Goal: Task Accomplishment & Management: Use online tool/utility

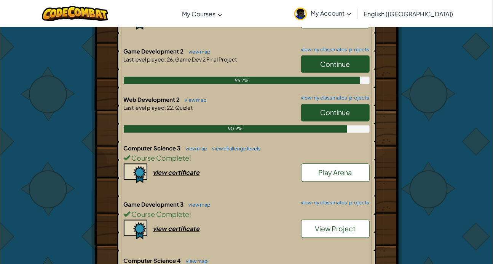
scroll to position [491, 0]
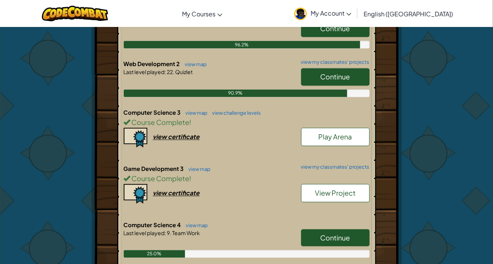
click at [344, 230] on link "Continue" at bounding box center [335, 238] width 68 height 17
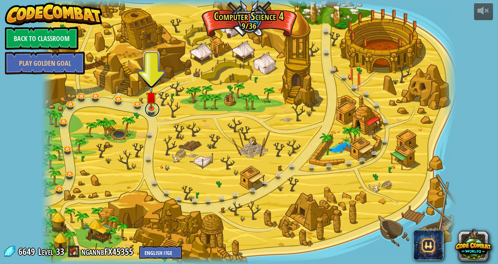
click at [146, 113] on link at bounding box center [152, 109] width 15 height 15
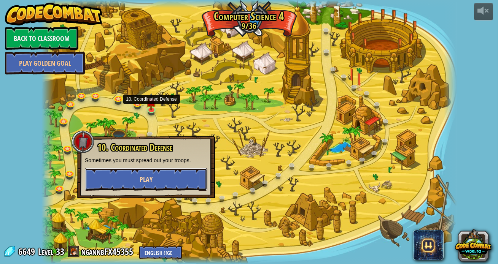
click at [151, 183] on span "Play" at bounding box center [146, 180] width 13 height 10
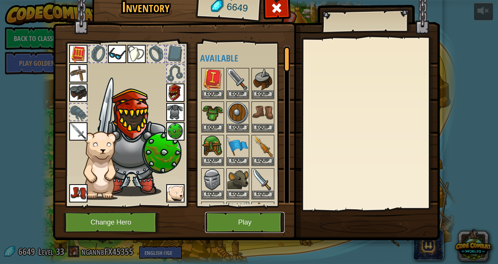
click at [214, 226] on button "Play" at bounding box center [244, 222] width 79 height 21
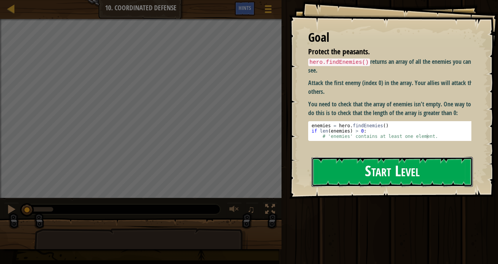
click at [334, 172] on button "Start Level" at bounding box center [391, 172] width 161 height 30
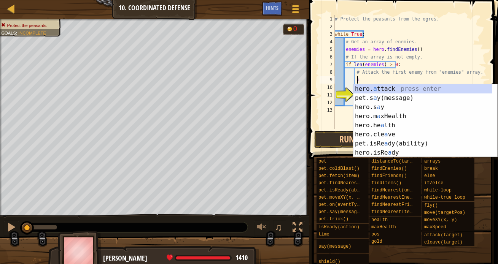
scroll to position [3, 2]
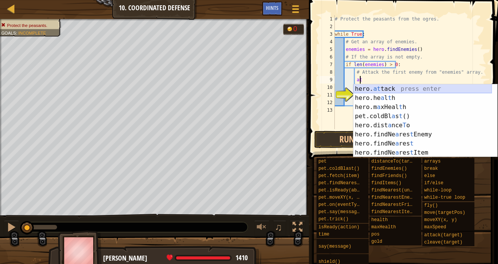
click at [387, 87] on div "hero. at tack press enter hero.he a l t h press enter hero.m a xHeal t h press …" at bounding box center [422, 129] width 138 height 91
type textarea "hero.attack(enemy)"
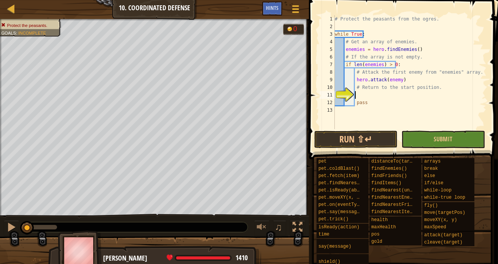
click at [359, 97] on div "# Protect the peasants from the ogres. while True : # Get an array of enemies. …" at bounding box center [409, 79] width 153 height 129
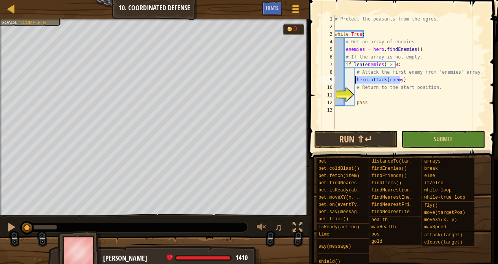
drag, startPoint x: 402, startPoint y: 77, endPoint x: 356, endPoint y: 81, distance: 46.6
click at [356, 81] on div "# Protect the peasants from the ogres. while True : # Get an array of enemies. …" at bounding box center [409, 79] width 153 height 129
type textarea "hero.attack(enemy)"
click at [399, 79] on div "# Protect the peasants from the ogres. while True : # Get an array of enemies. …" at bounding box center [409, 72] width 153 height 114
click at [397, 80] on div "# Protect the peasants from the ogres. while True : # Get an array of enemies. …" at bounding box center [409, 79] width 153 height 129
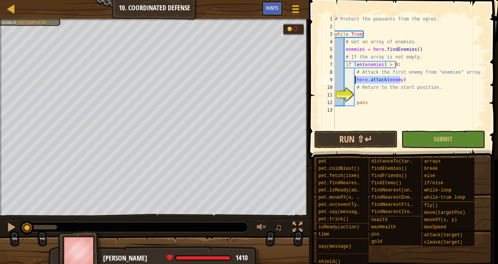
drag, startPoint x: 404, startPoint y: 79, endPoint x: 354, endPoint y: 81, distance: 49.9
click at [354, 81] on div "# Protect the peasants from the ogres. while True : # Get an array of enemies. …" at bounding box center [409, 79] width 153 height 129
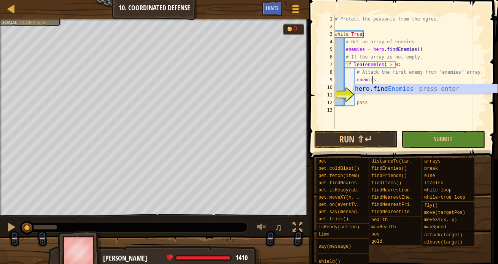
scroll to position [3, 3]
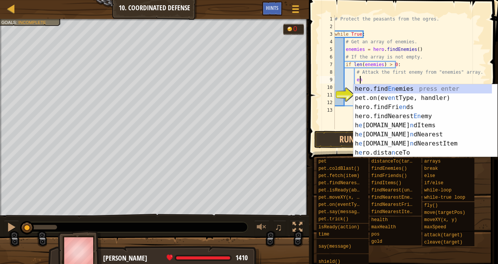
type textarea "e"
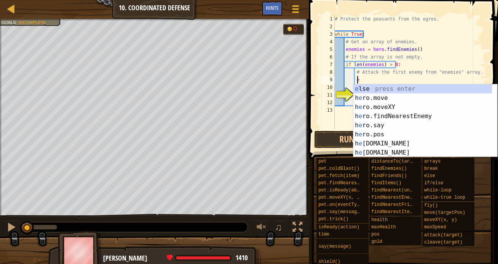
scroll to position [3, 1]
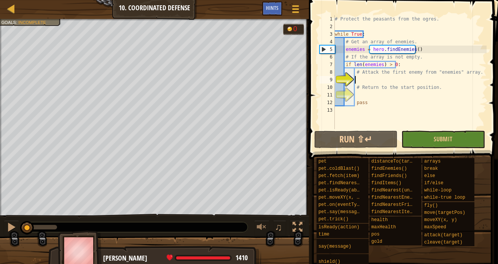
type textarea "h"
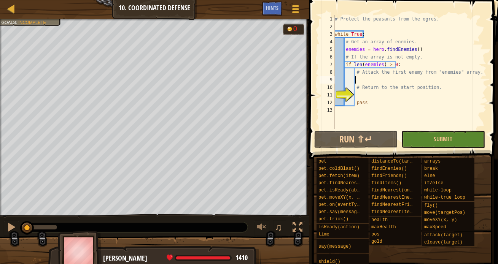
type textarea "h"
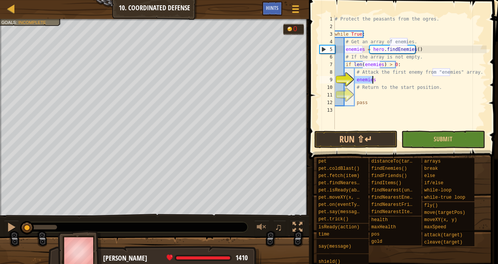
type textarea "enemi"
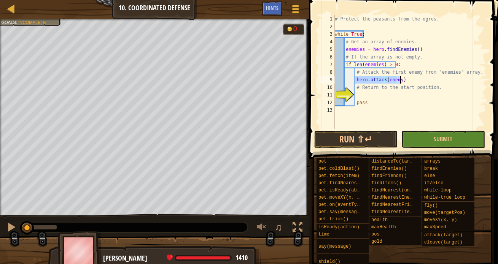
click at [397, 78] on div "# Protect the peasants from the ogres. while True : # Get an array of enemies. …" at bounding box center [409, 72] width 153 height 114
click at [415, 77] on div "# Protect the peasants from the ogres. while True : # Get an array of enemies. …" at bounding box center [409, 79] width 153 height 129
click at [384, 81] on div "# Protect the peasants from the ogres. while True : # Get an array of enemies. …" at bounding box center [409, 79] width 153 height 129
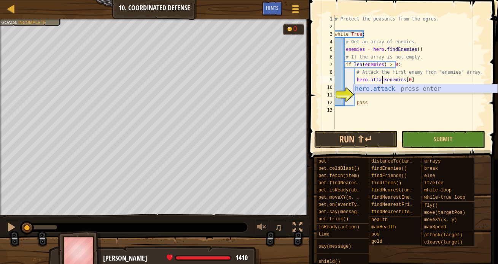
type textarea "hero.attack enemies[0]"
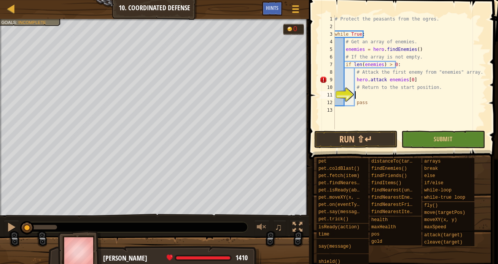
click at [367, 95] on div "# Protect the peasants from the ogres. while True : # Get an array of enemies. …" at bounding box center [409, 79] width 153 height 129
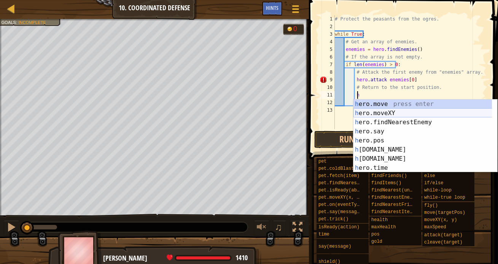
click at [378, 111] on div "h ero.move press enter h ero.moveXY press enter h ero.findNearestEnemy press en…" at bounding box center [425, 145] width 144 height 91
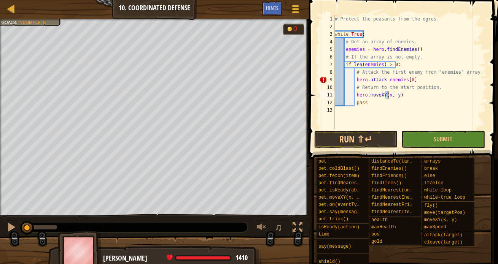
click at [386, 95] on div "# Protect the peasants from the ogres. while True : # Get an array of enemies. …" at bounding box center [409, 72] width 153 height 114
click at [386, 95] on div "# Protect the peasants from the ogres. while True : # Get an array of enemies. …" at bounding box center [409, 79] width 153 height 129
click at [418, 96] on div "# Protect the peasants from the ogres. while True : # Get an array of enemies. …" at bounding box center [409, 79] width 153 height 129
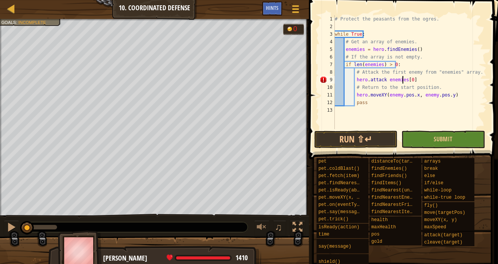
click at [403, 80] on div "# Protect the peasants from the ogres. while True : # Get an array of enemies. …" at bounding box center [409, 79] width 153 height 129
click at [386, 78] on div "# Protect the peasants from the ogres. while True : # Get an array of enemies. …" at bounding box center [409, 79] width 153 height 129
click at [415, 80] on div "# Protect the peasants from the ogres. while True : # Get an array of enemies. …" at bounding box center [409, 79] width 153 height 129
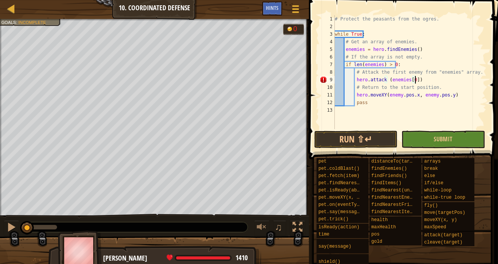
scroll to position [3, 6]
click at [454, 95] on div "# Protect the peasants from the ogres. while True : # Get an array of enemies. …" at bounding box center [409, 79] width 153 height 129
click at [381, 135] on button "Run ⇧↵" at bounding box center [355, 139] width 83 height 17
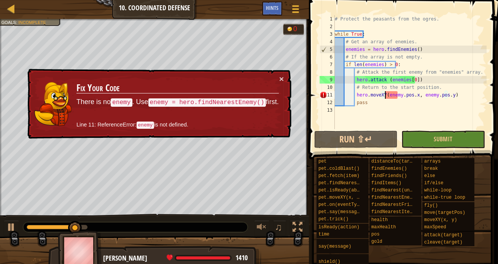
click at [385, 95] on div "# Protect the peasants from the ogres. while True : # Get an array of enemies. …" at bounding box center [409, 79] width 153 height 129
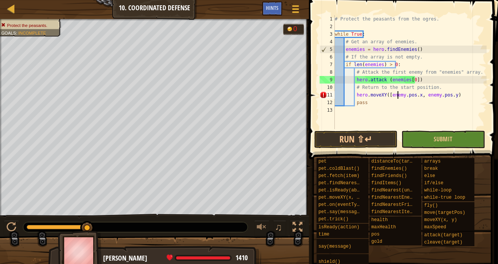
click at [398, 95] on div "# Protect the peasants from the ogres. while True : # Get an array of enemies. …" at bounding box center [409, 79] width 153 height 129
click at [399, 95] on div "# Protect the peasants from the ogres. while True : # Get an array of enemies. …" at bounding box center [409, 79] width 153 height 129
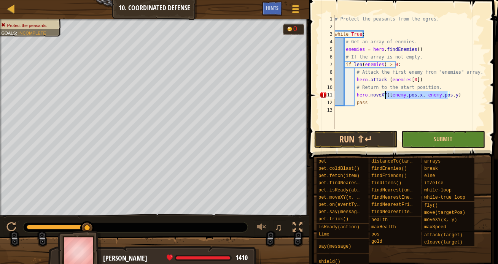
drag, startPoint x: 448, startPoint y: 94, endPoint x: 384, endPoint y: 94, distance: 63.5
click at [384, 94] on div "# Protect the peasants from the ogres. while True : # Get an array of enemies. …" at bounding box center [409, 79] width 153 height 129
type textarea "hero.moveXY(x=)"
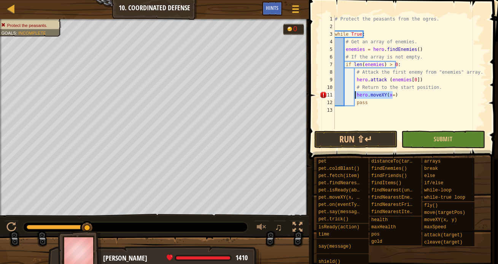
drag, startPoint x: 398, startPoint y: 93, endPoint x: 355, endPoint y: 95, distance: 43.0
click at [355, 95] on div "# Protect the peasants from the ogres. while True : # Get an array of enemies. …" at bounding box center [409, 79] width 153 height 129
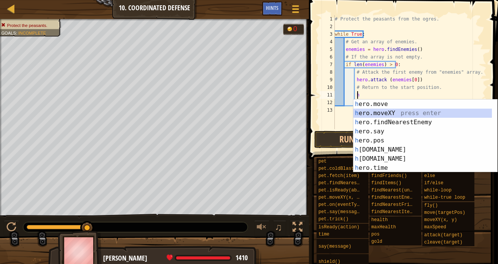
click at [373, 110] on div "h ero.move press enter h ero.moveXY press enter h ero.findNearestEnemy press en…" at bounding box center [425, 145] width 144 height 91
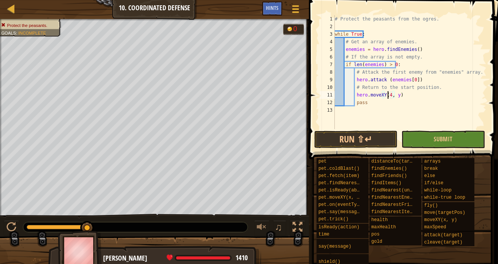
scroll to position [3, 4]
click at [399, 97] on div "# Protect the peasants from the ogres. while True : # Get an array of enemies. …" at bounding box center [409, 79] width 153 height 129
click at [373, 140] on button "Run ⇧↵" at bounding box center [355, 139] width 83 height 17
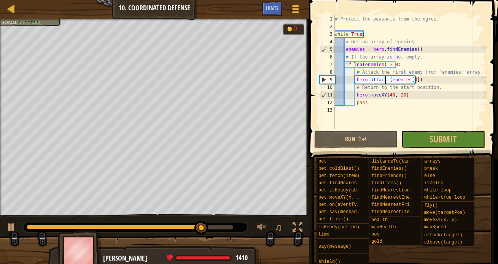
click at [385, 81] on div "# Protect the peasants from the ogres. while True : # Get an array of enemies. …" at bounding box center [409, 79] width 153 height 129
type textarea "hero.attack(enemies[0])"
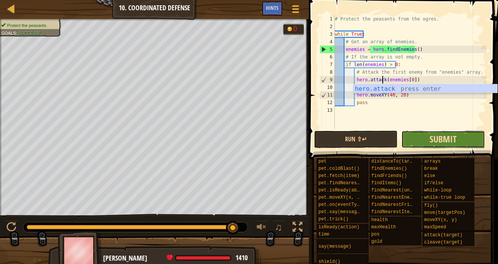
click at [431, 135] on span "Submit" at bounding box center [442, 139] width 27 height 12
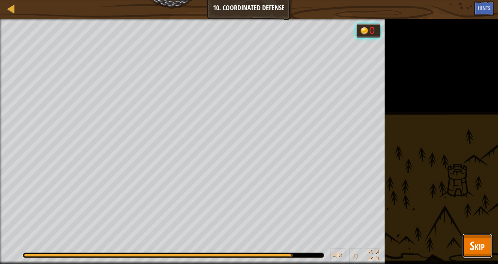
click at [476, 240] on span "Skip" at bounding box center [477, 246] width 15 height 16
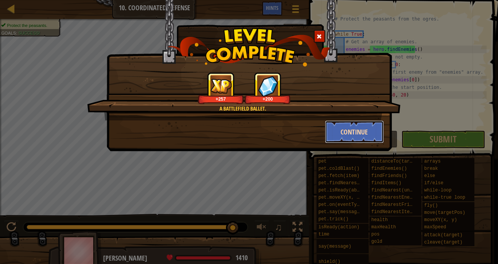
click at [342, 131] on button "Continue" at bounding box center [354, 132] width 59 height 23
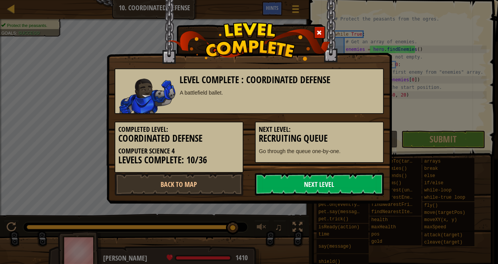
click at [314, 182] on link "Next Level" at bounding box center [319, 184] width 129 height 23
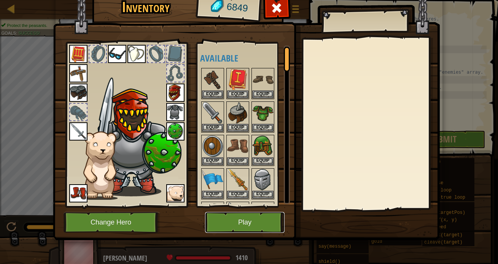
click at [224, 220] on button "Play" at bounding box center [244, 222] width 79 height 21
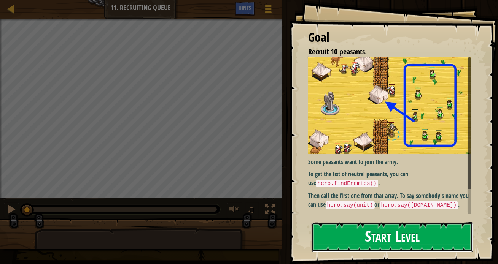
click at [353, 247] on button "Start Level" at bounding box center [391, 237] width 161 height 30
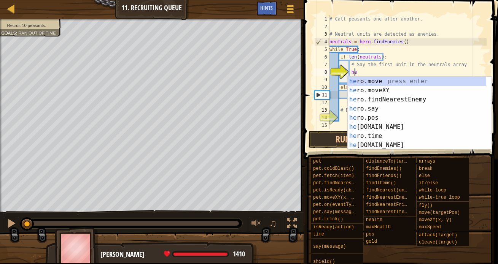
scroll to position [3, 2]
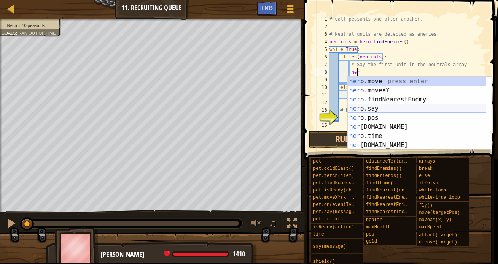
click at [402, 109] on div "her o.move press enter her o.moveXY press enter her o.findNearestEnemy press en…" at bounding box center [417, 122] width 138 height 91
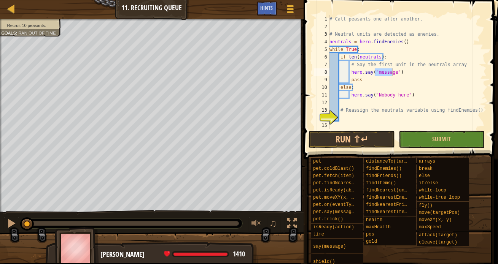
click at [48, 29] on div "Recruit 10 peasants. Goals : Ran out of time" at bounding box center [26, 25] width 70 height 22
click at [36, 26] on span "Recruit 10 peasants." at bounding box center [26, 25] width 39 height 5
click at [265, 6] on span "Hints" at bounding box center [267, 7] width 13 height 7
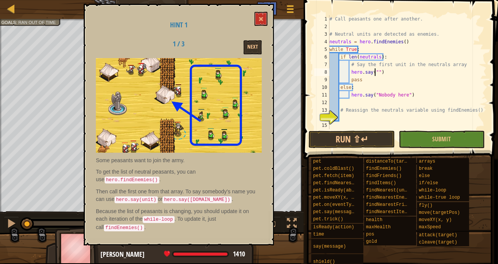
click at [373, 67] on div "# Call peasants one after another. # Neutral units are detected as enemies. neu…" at bounding box center [407, 79] width 159 height 129
click at [262, 19] on span at bounding box center [260, 18] width 5 height 5
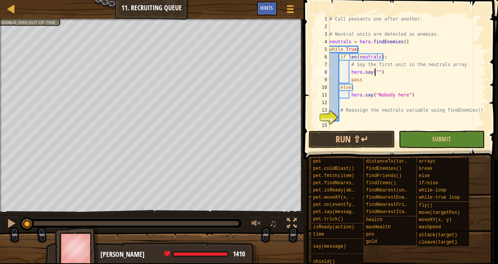
click at [375, 73] on div "# Call peasants one after another. # Neutral units are detected as enemies. neu…" at bounding box center [407, 79] width 159 height 129
click at [375, 70] on div "# Call peasants one after another. # Neutral units are detected as enemies. neu…" at bounding box center [407, 79] width 159 height 129
click at [394, 71] on div "# Call peasants one after another. # Neutral units are detected as enemies. neu…" at bounding box center [407, 79] width 159 height 129
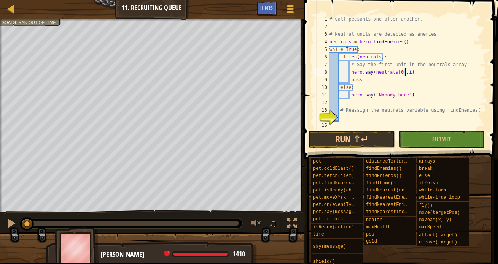
type textarea "hero.say(neutrals[0].id)"
click at [342, 118] on div "# Call peasants one after another. # Neutral units are detected as enemies. neu…" at bounding box center [407, 79] width 159 height 129
click at [367, 119] on div "# Call peasants one after another. # Neutral units are detected as enemies. neu…" at bounding box center [407, 79] width 159 height 129
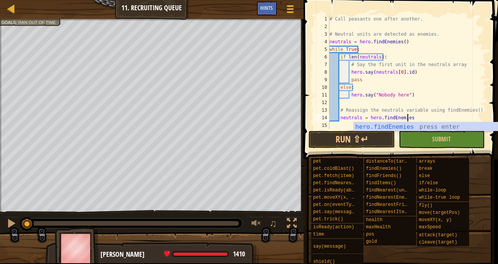
scroll to position [3, 6]
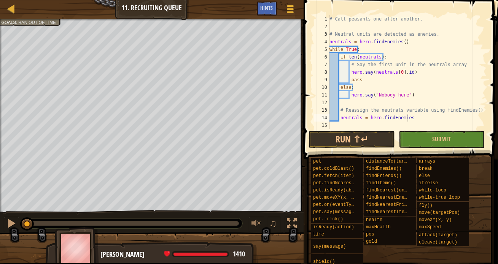
click at [73, 14] on div "Map Computer Science 4 11. Recruiting Queue Game Menu Done Hints" at bounding box center [151, 9] width 303 height 19
click at [407, 119] on div "# Call peasants one after another. # Neutral units are detected as enemies. neu…" at bounding box center [407, 79] width 159 height 129
click at [367, 119] on div "# Call peasants one after another. # Neutral units are detected as enemies. neu…" at bounding box center [407, 79] width 159 height 129
click at [411, 117] on div "# Call peasants one after another. # Neutral units are detected as enemies. neu…" at bounding box center [407, 79] width 159 height 129
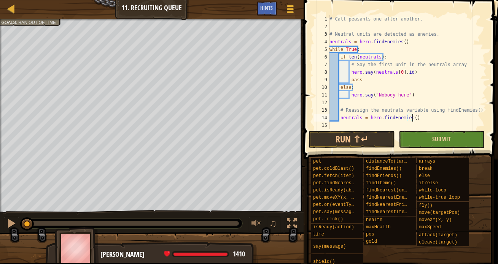
type textarea "neutrals = hero.findEnemies()"
click at [418, 142] on button "Submit" at bounding box center [442, 139] width 86 height 17
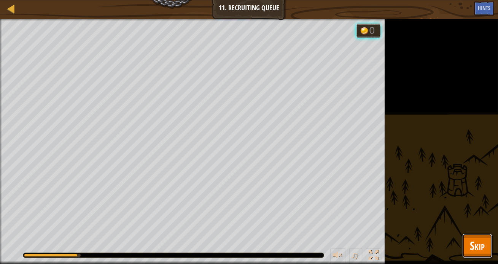
click at [470, 248] on span "Skip" at bounding box center [477, 246] width 15 height 16
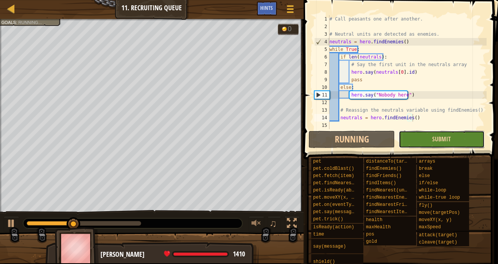
click at [425, 146] on button "Submit" at bounding box center [442, 139] width 86 height 17
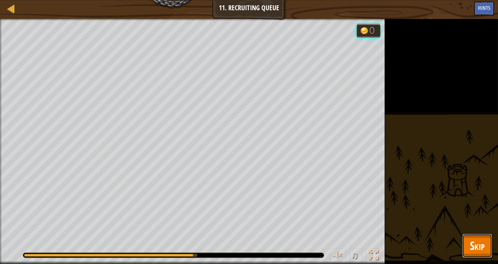
click at [464, 245] on button "Skip" at bounding box center [477, 246] width 30 height 24
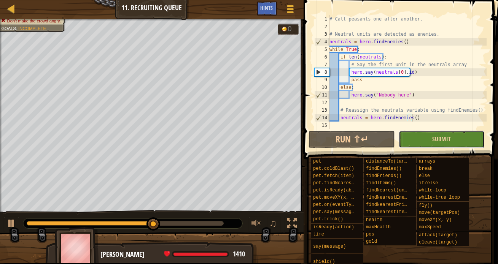
click at [421, 144] on button "Submit" at bounding box center [442, 139] width 86 height 17
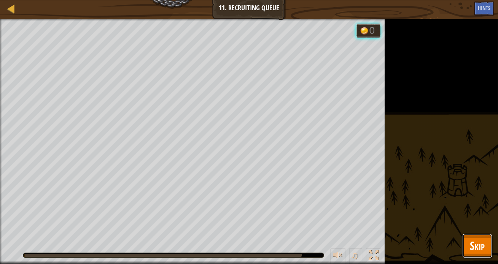
click at [484, 248] on span "Skip" at bounding box center [477, 246] width 15 height 16
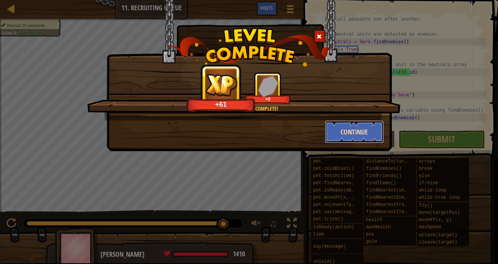
click at [350, 131] on button "Continue" at bounding box center [354, 132] width 59 height 23
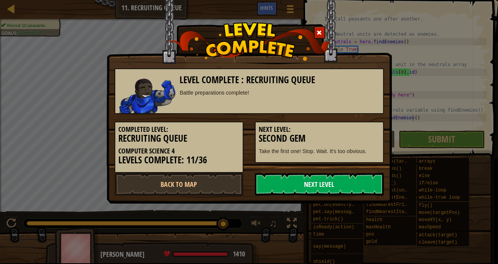
click at [310, 181] on link "Next Level" at bounding box center [319, 184] width 129 height 23
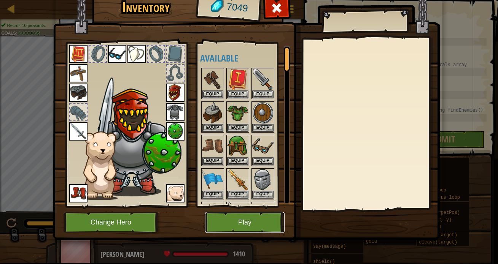
click at [241, 214] on button "Play" at bounding box center [244, 222] width 79 height 21
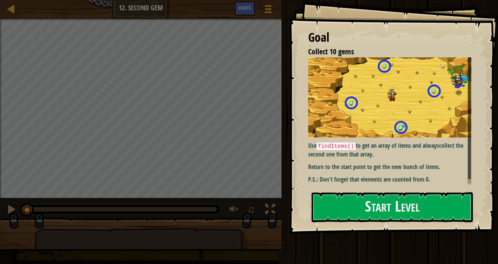
click at [369, 127] on img at bounding box center [392, 97] width 168 height 80
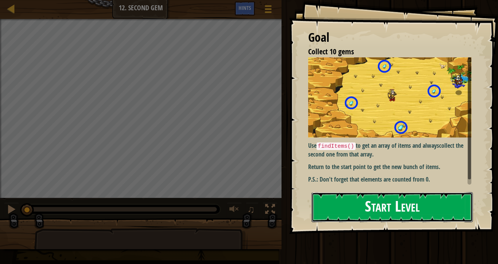
click at [339, 210] on button "Start Level" at bounding box center [391, 207] width 161 height 30
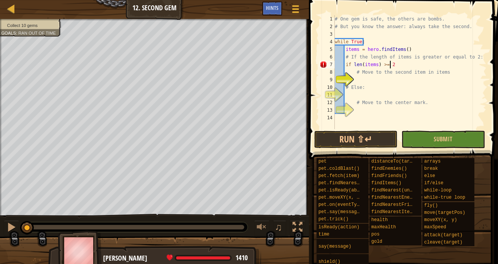
scroll to position [3, 4]
click at [383, 64] on div "# One gem is safe, the others are bombs. # But you know the answer: always take…" at bounding box center [409, 79] width 153 height 129
click at [392, 64] on div "# One gem is safe, the others are bombs. # But you know the answer: always take…" at bounding box center [409, 79] width 153 height 129
type textarea "if len(items) >= 2:"
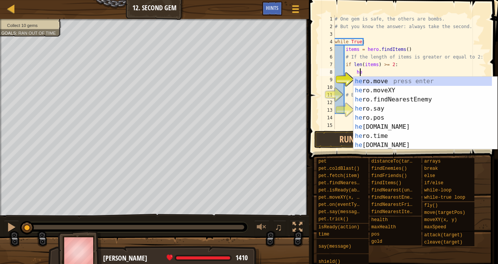
scroll to position [3, 2]
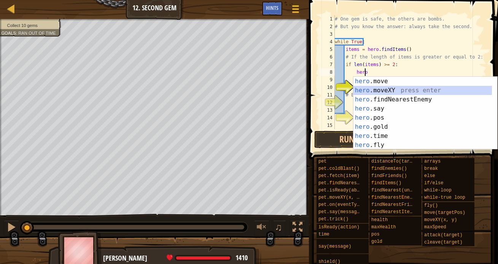
click at [376, 89] on div "hero .move press enter hero .moveXY press enter hero .findNearestEnemy press en…" at bounding box center [422, 122] width 138 height 91
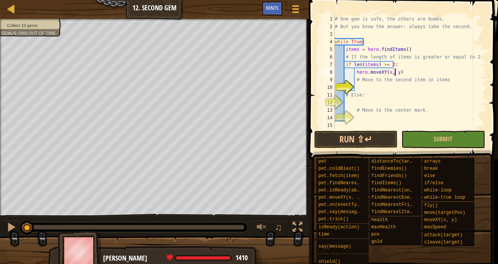
click at [395, 72] on div "# One gem is safe, the others are bombs. # But you know the answer: always take…" at bounding box center [409, 79] width 153 height 129
type textarea "hero.moveXY(items[1].pos.x,)"
click at [430, 70] on div "# One gem is safe, the others are bombs. # But you know the answer: always take…" at bounding box center [409, 79] width 153 height 129
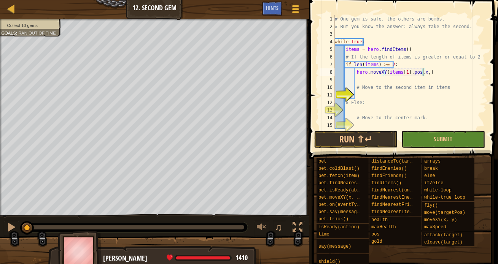
click at [422, 72] on div "# One gem is safe, the others are bombs. # But you know the answer: always take…" at bounding box center [407, 79] width 148 height 129
type textarea "hero.moveXY(items[1].pos.x,y)"
click at [359, 81] on div "# One gem is safe, the others are bombs. # But you know the answer: always take…" at bounding box center [407, 79] width 148 height 129
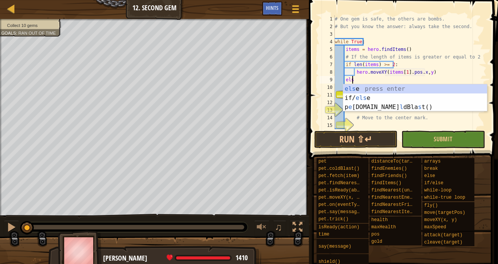
scroll to position [3, 1]
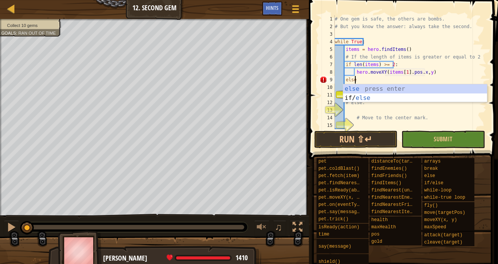
type textarea "else:"
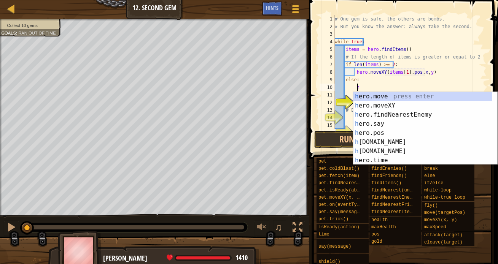
click at [424, 73] on div "# One gem is safe, the others are bombs. # But you know the answer: always take…" at bounding box center [407, 79] width 148 height 129
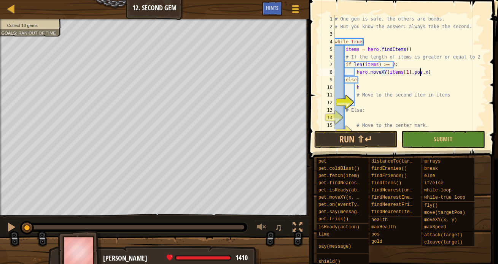
scroll to position [3, 7]
drag, startPoint x: 384, startPoint y: 72, endPoint x: 416, endPoint y: 74, distance: 32.0
click at [416, 74] on div "# One gem is safe, the others are bombs. # But you know the answer: always take…" at bounding box center [407, 79] width 148 height 129
click at [424, 74] on div "# One gem is safe, the others are bombs. # But you know the answer: always take…" at bounding box center [407, 79] width 148 height 129
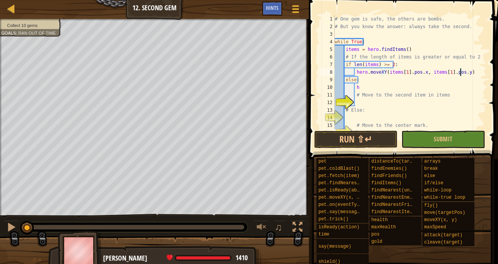
click at [359, 91] on div "# One gem is safe, the others are bombs. # But you know the answer: always take…" at bounding box center [407, 79] width 148 height 129
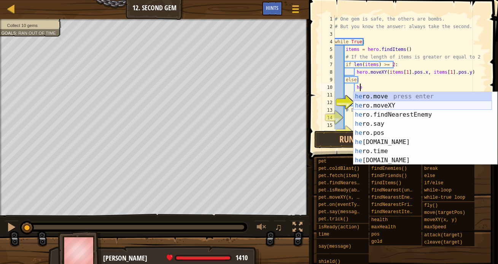
click at [381, 106] on div "he ro.move press enter he ro.moveXY press enter he ro.findNearestEnemy press en…" at bounding box center [422, 137] width 138 height 91
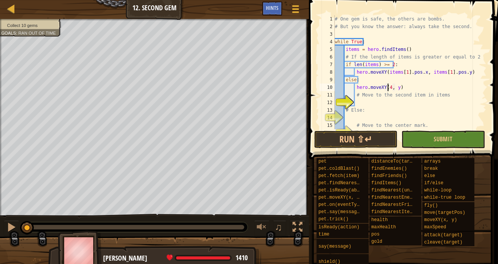
scroll to position [3, 4]
click at [398, 88] on div "# One gem is safe, the others are bombs. # But you know the answer: always take…" at bounding box center [407, 79] width 148 height 129
click at [422, 134] on button "Submit" at bounding box center [442, 139] width 83 height 17
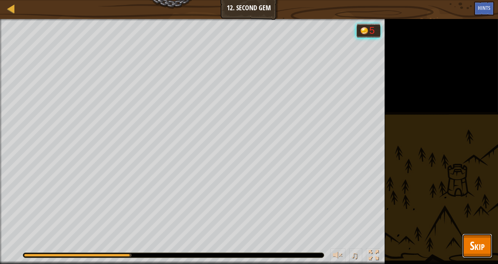
click at [469, 245] on button "Skip" at bounding box center [477, 246] width 30 height 24
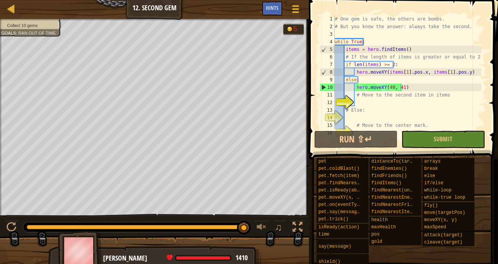
click at [400, 87] on div "# One gem is safe, the others are bombs. # But you know the answer: always take…" at bounding box center [407, 79] width 148 height 129
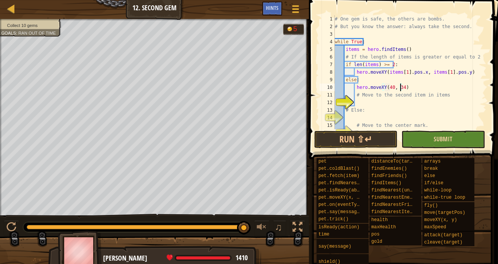
type textarea "hero.moveXY(40, 34)"
click at [423, 137] on button "Submit" at bounding box center [442, 139] width 83 height 17
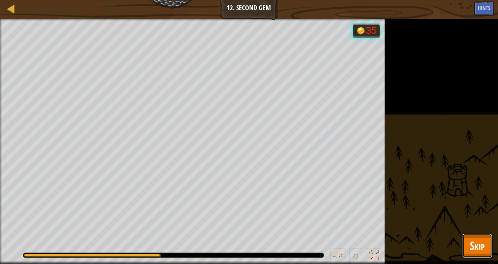
click at [482, 251] on span "Skip" at bounding box center [477, 246] width 15 height 16
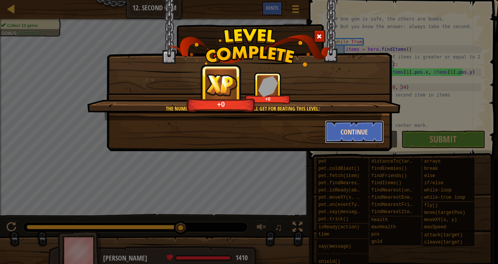
click at [359, 132] on button "Continue" at bounding box center [354, 132] width 59 height 23
